Goal: Information Seeking & Learning: Stay updated

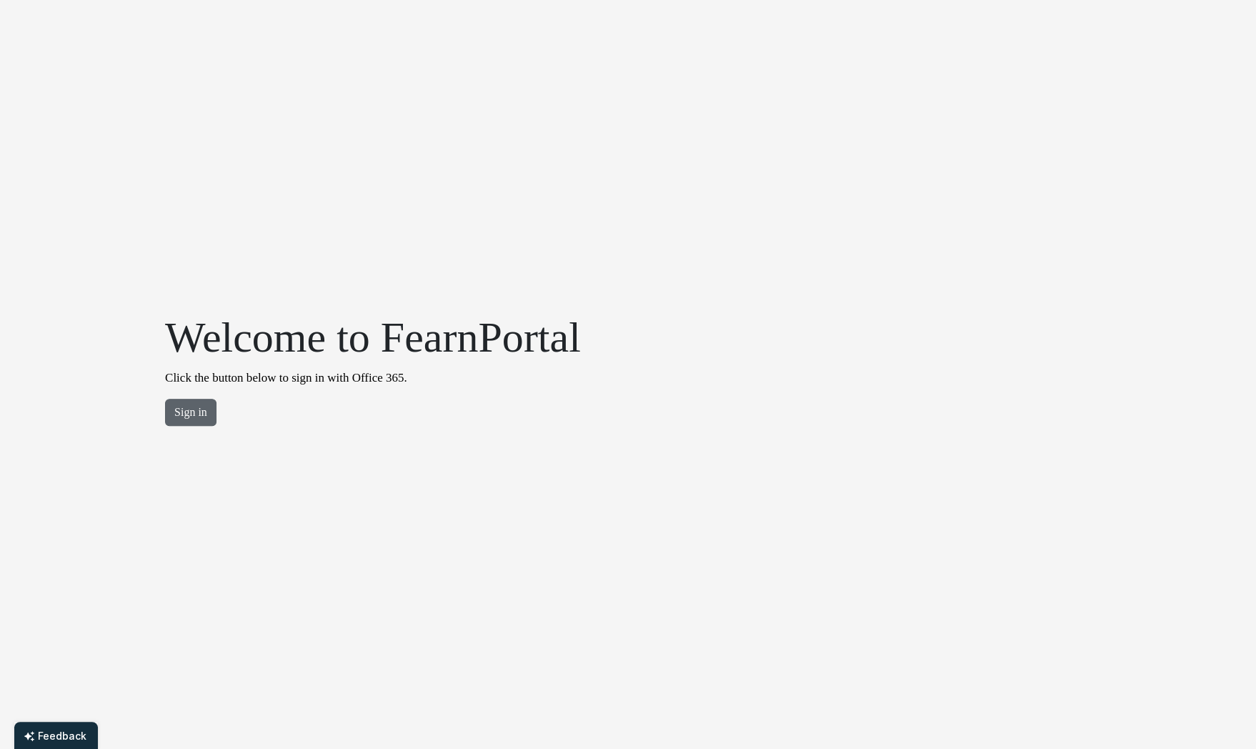
click at [180, 409] on button "Sign in" at bounding box center [190, 412] width 51 height 27
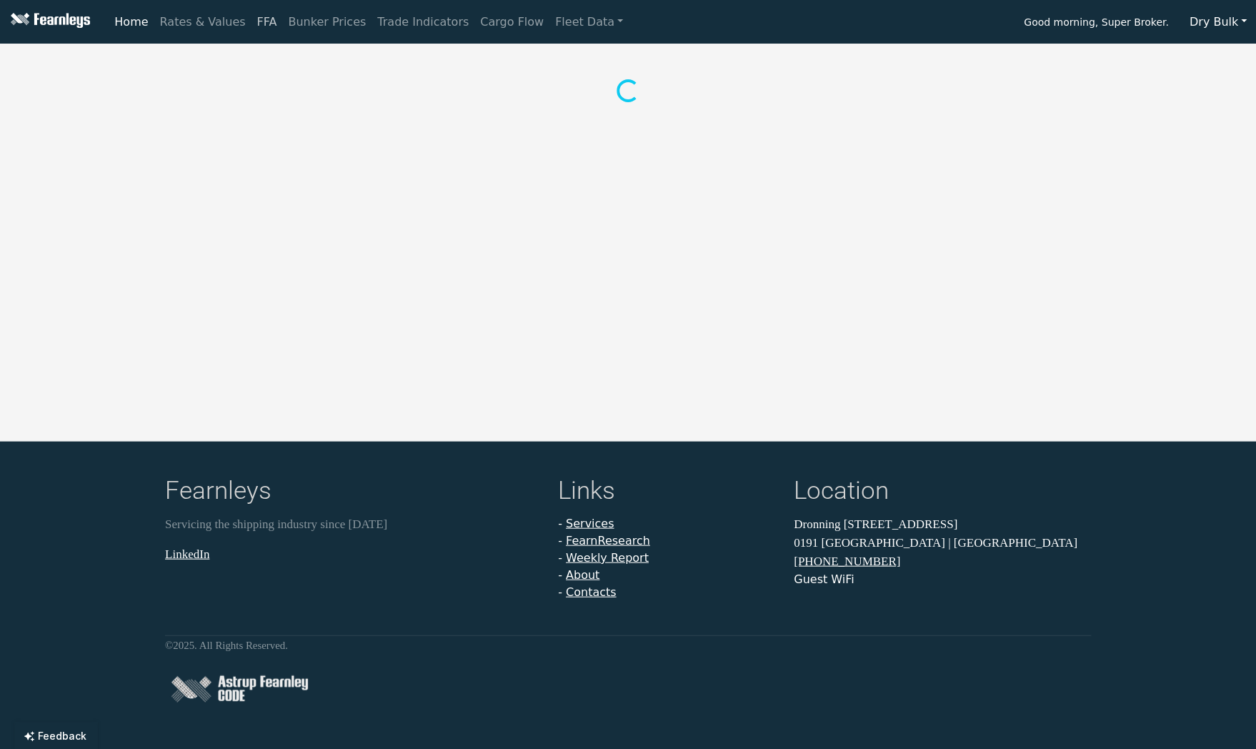
click at [252, 29] on link "FFA" at bounding box center [267, 22] width 31 height 29
click at [192, 31] on link "Rates & Values" at bounding box center [202, 22] width 97 height 29
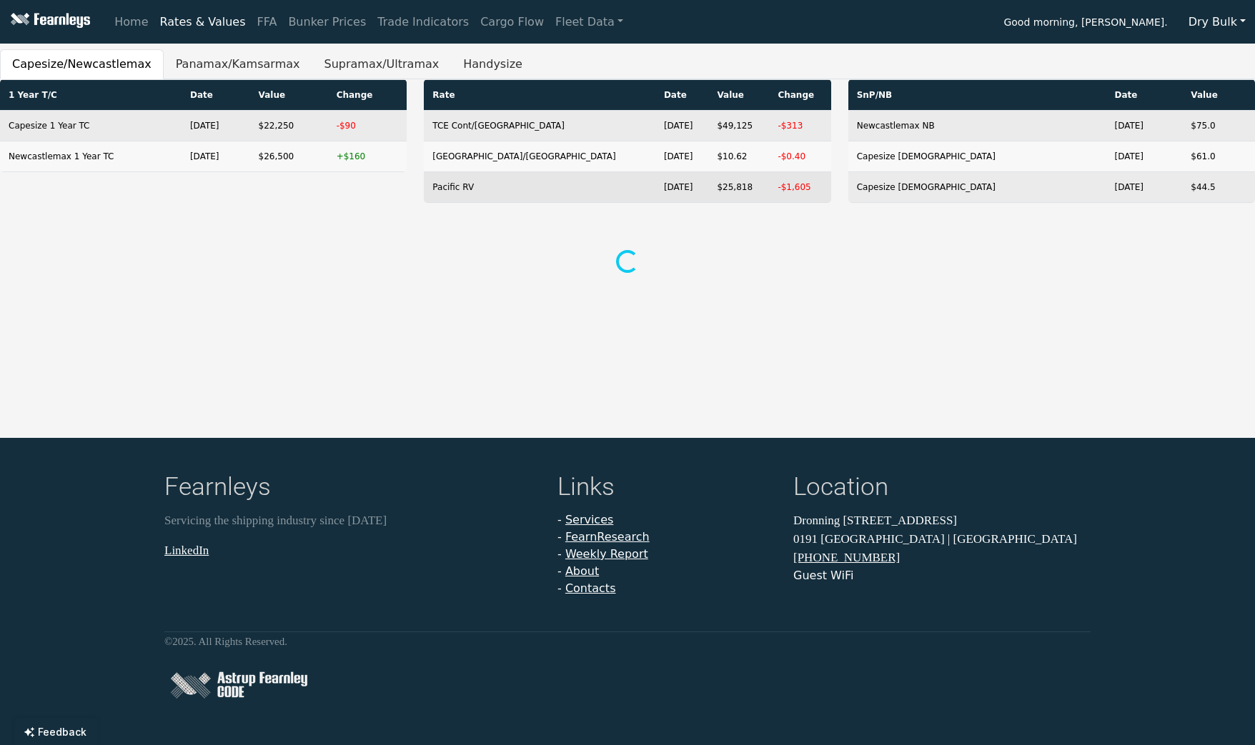
scroll to position [0, 9]
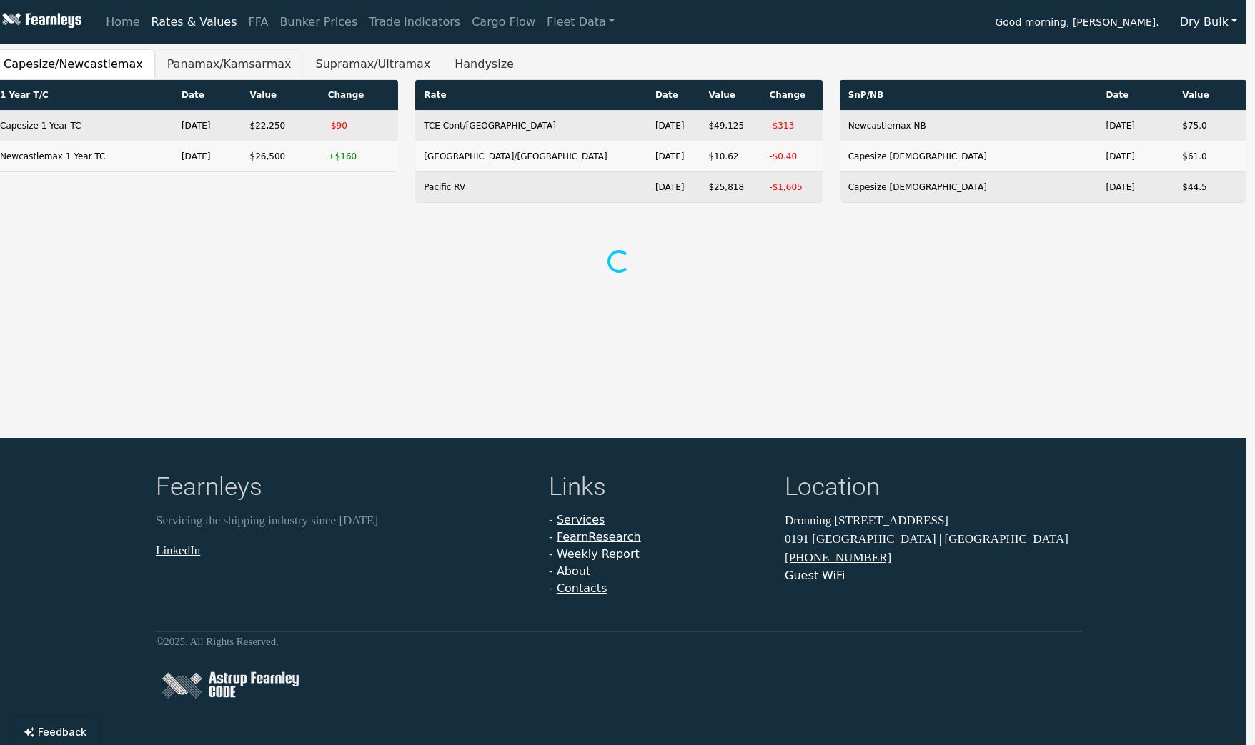
click at [218, 71] on button "Panamax/Kamsarmax" at bounding box center [229, 64] width 149 height 30
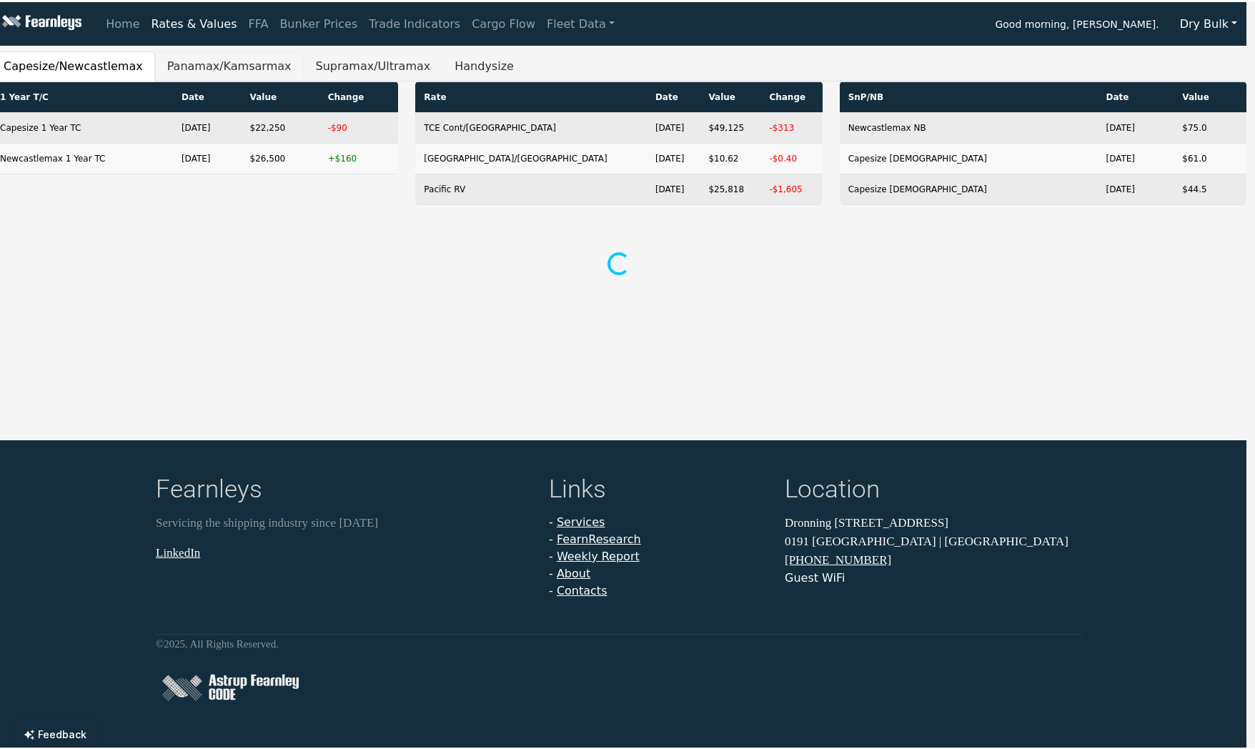
scroll to position [0, 0]
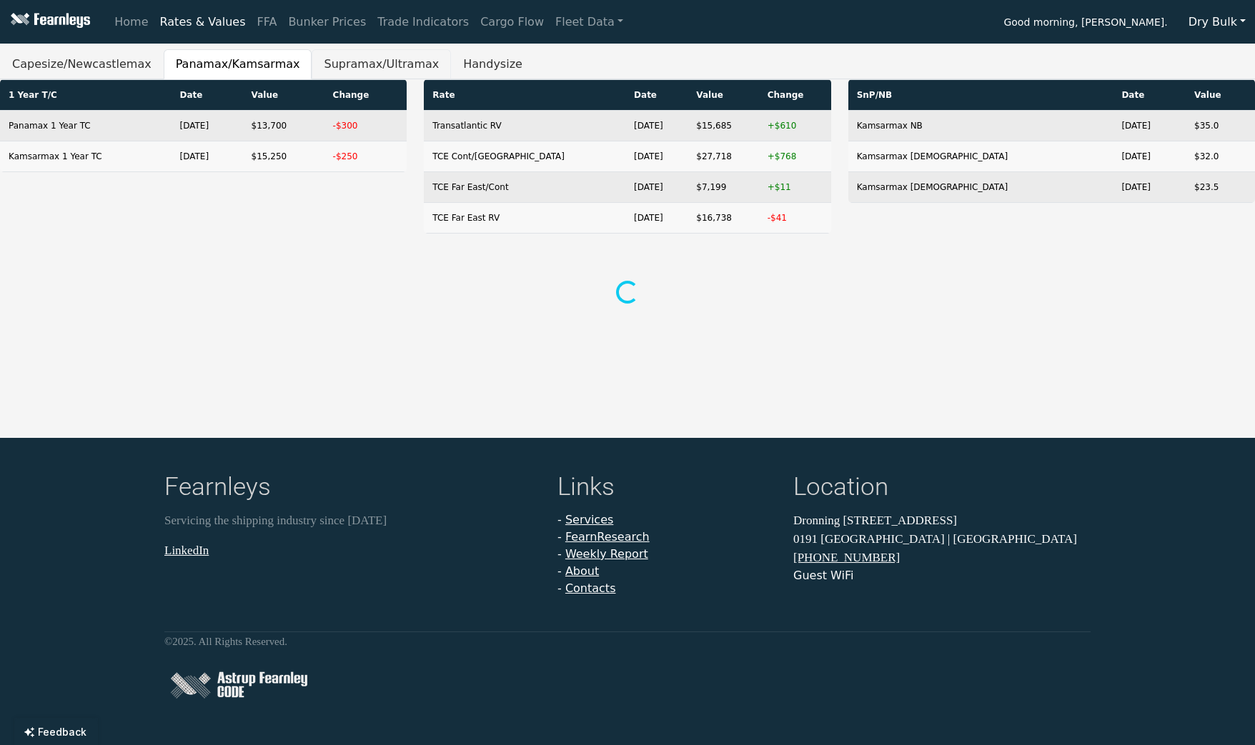
click at [363, 65] on button "Supramax/Ultramax" at bounding box center [381, 64] width 139 height 30
click at [384, 22] on link "Trade Indicators" at bounding box center [423, 22] width 103 height 29
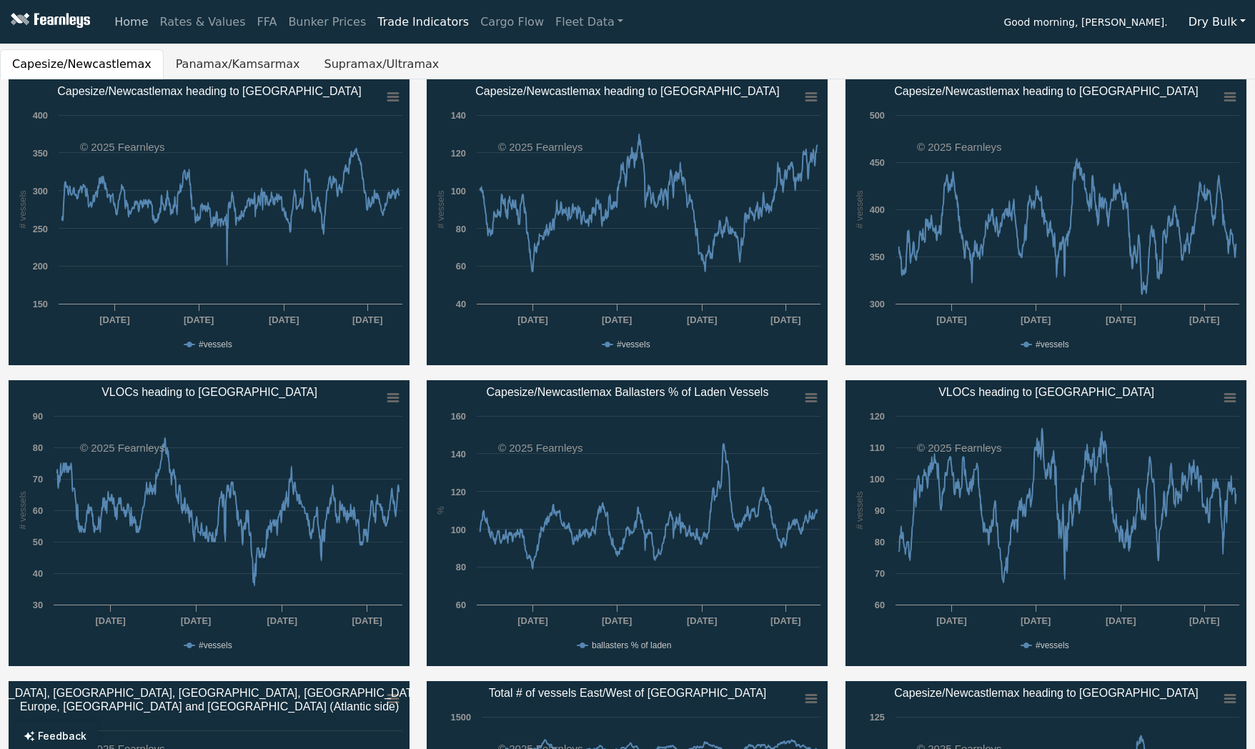
click at [119, 32] on link "Home" at bounding box center [131, 22] width 45 height 29
